Goal: Information Seeking & Learning: Understand process/instructions

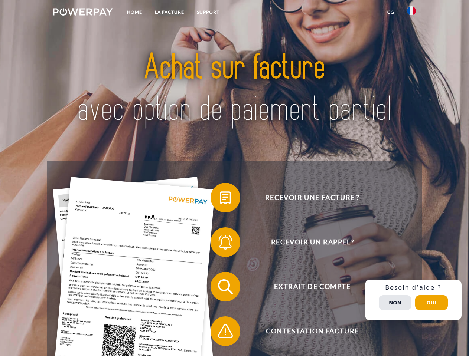
click at [83, 13] on img at bounding box center [83, 11] width 60 height 7
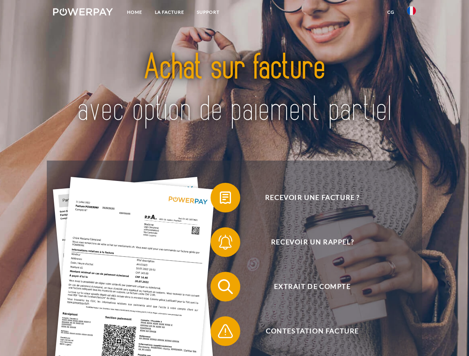
click at [411, 13] on img at bounding box center [411, 10] width 9 height 9
click at [391, 12] on link "CG" at bounding box center [391, 12] width 20 height 13
click at [220, 199] on span at bounding box center [214, 197] width 37 height 37
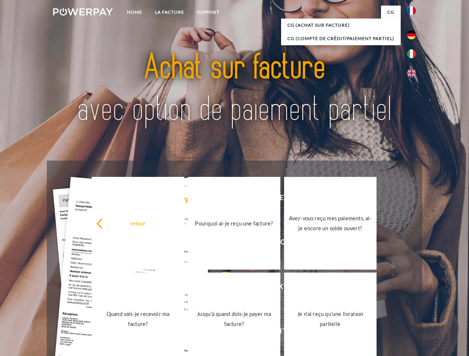
click at [220, 244] on div "retour Pourquoi ai-je reçu une facture? Avez-vous reçu mes paiements, ai-je enc…" at bounding box center [234, 272] width 300 height 192
click at [220, 288] on link "Jusqu'à quand dois-je payer ma facture?" at bounding box center [234, 319] width 92 height 93
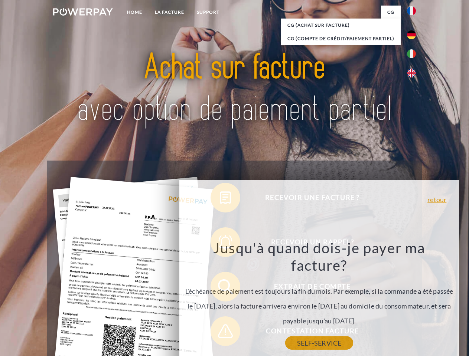
click at [285, 337] on link "SELF-SERVICE" at bounding box center [319, 343] width 68 height 13
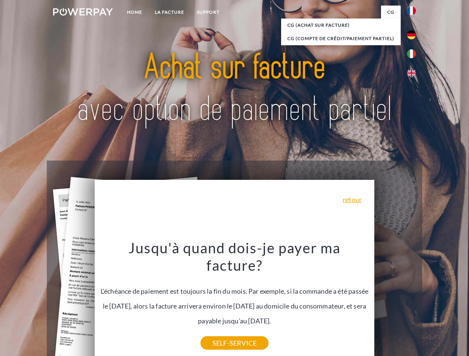
click at [413, 300] on div "Recevoir une facture ? Recevoir un rappel? Extrait de compte retour" at bounding box center [234, 309] width 375 height 297
click at [395, 302] on span "Extrait de compte" at bounding box center [312, 287] width 182 height 30
click at [431, 303] on header "Home LA FACTURE Support" at bounding box center [234, 256] width 469 height 513
